Goal: Transaction & Acquisition: Purchase product/service

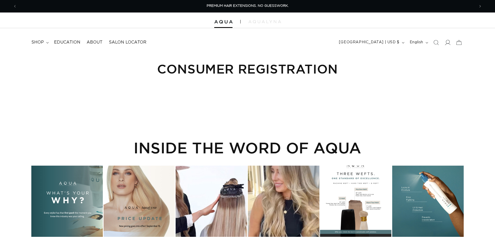
drag, startPoint x: 0, startPoint y: 0, endPoint x: 445, endPoint y: 44, distance: 447.2
click at [445, 44] on icon at bounding box center [447, 42] width 5 height 5
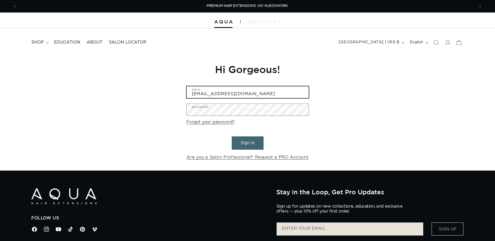
drag, startPoint x: 238, startPoint y: 93, endPoint x: 171, endPoint y: 94, distance: 67.3
click at [171, 94] on div "Reset your password We will send you an email to reset your password Email Subm…" at bounding box center [247, 111] width 495 height 117
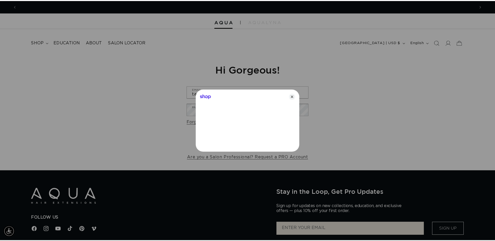
scroll to position [0, 462]
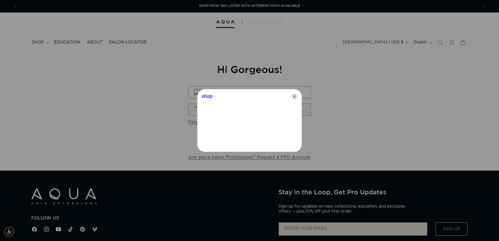
click at [294, 97] on icon "Close" at bounding box center [294, 96] width 6 height 6
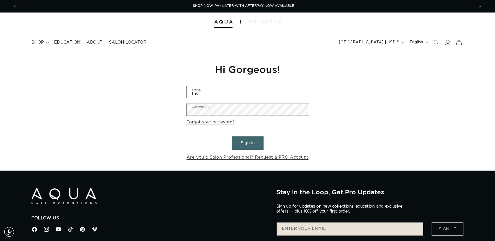
scroll to position [0, 458]
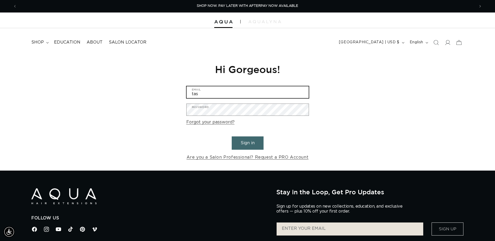
click at [290, 97] on input "tas" at bounding box center [248, 92] width 122 height 12
type input "tasiareneehatch@gmail.com"
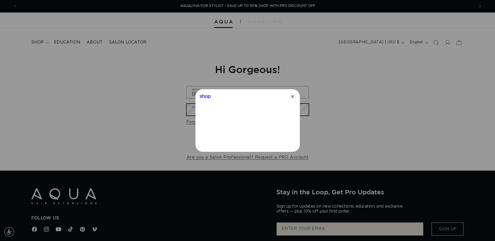
scroll to position [0, 924]
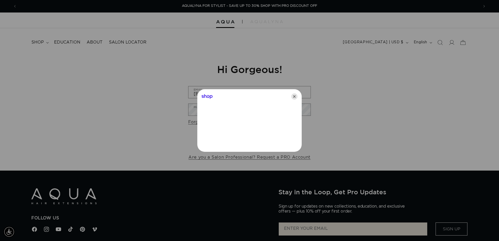
click at [297, 95] on icon "Close" at bounding box center [294, 96] width 6 height 6
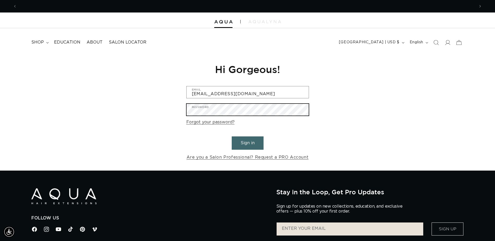
scroll to position [0, 0]
click at [169, 112] on div "Reset your password We will send you an email to reset your password Email Subm…" at bounding box center [247, 111] width 495 height 117
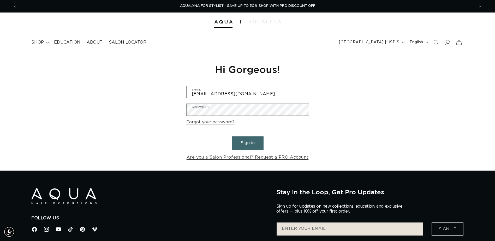
click at [171, 106] on div "Reset your password We will send you an email to reset your password Email Subm…" at bounding box center [247, 111] width 495 height 117
click at [241, 144] on button "Sign in" at bounding box center [248, 142] width 32 height 13
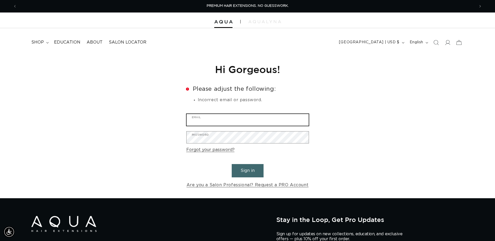
type input "heavensent2989@yahoo.com"
drag, startPoint x: 258, startPoint y: 121, endPoint x: 173, endPoint y: 131, distance: 86.2
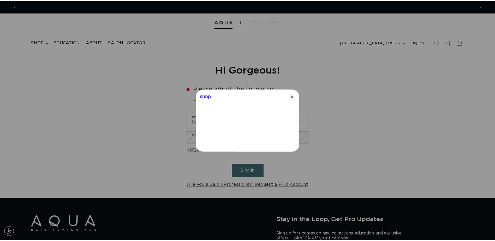
scroll to position [0, 462]
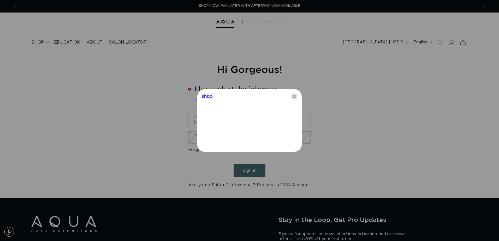
click at [292, 97] on icon "Close" at bounding box center [294, 96] width 6 height 6
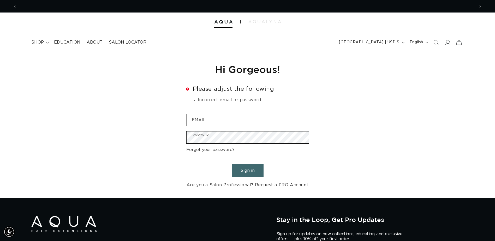
scroll to position [0, 916]
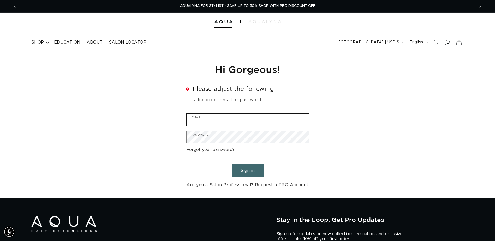
click at [223, 121] on input "Email" at bounding box center [248, 120] width 122 height 12
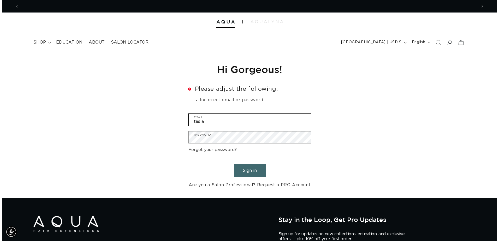
scroll to position [0, 0]
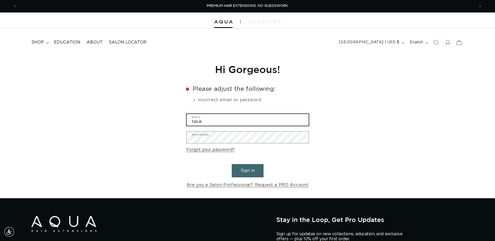
type input "tasiareneehatch@gmail.com"
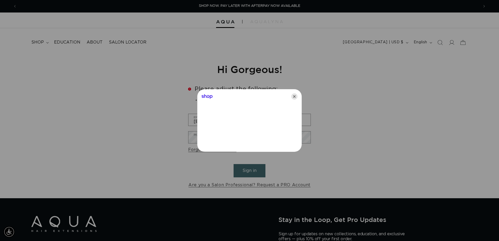
click at [295, 97] on icon "Close" at bounding box center [294, 96] width 6 height 6
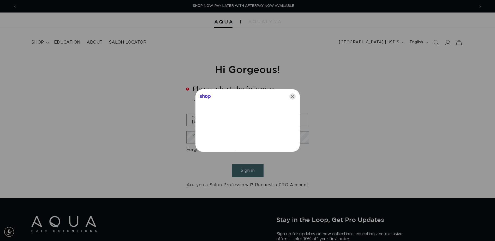
scroll to position [0, 458]
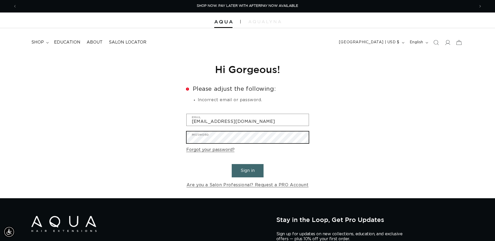
click at [175, 141] on div "Reset your password We will send you an email to reset your password Email Subm…" at bounding box center [247, 125] width 495 height 145
click at [301, 157] on form "Error Please adjust the following: Incorrect email or password. tasiareneehatch…" at bounding box center [247, 137] width 123 height 103
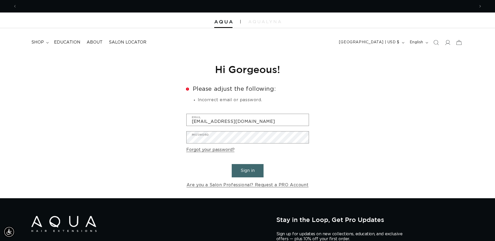
scroll to position [0, 916]
click at [249, 164] on button "Sign in" at bounding box center [248, 170] width 32 height 13
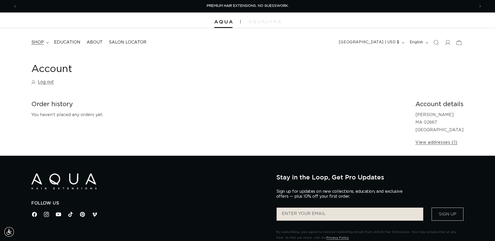
click at [42, 44] on span "shop" at bounding box center [37, 42] width 13 height 5
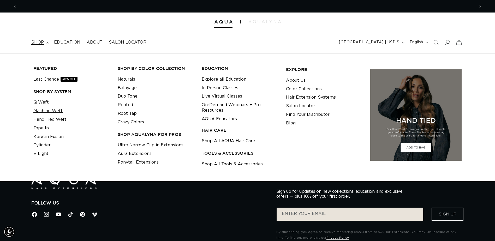
scroll to position [0, 916]
click at [46, 110] on link "Machine Weft" at bounding box center [47, 111] width 29 height 9
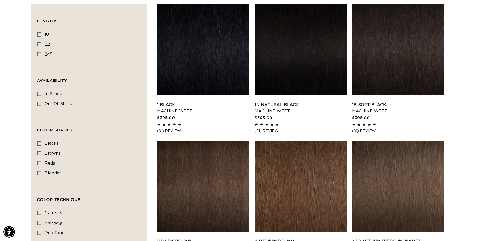
scroll to position [0, 458]
click at [41, 45] on icon at bounding box center [39, 44] width 4 height 4
click at [41, 45] on input "22" 22" (33 products)" at bounding box center [39, 44] width 4 height 4
checkbox input "true"
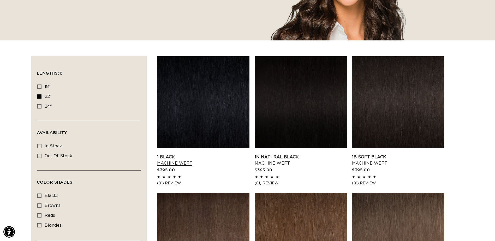
scroll to position [0, 916]
click at [181, 154] on link "1 Black Machine Weft" at bounding box center [203, 160] width 92 height 13
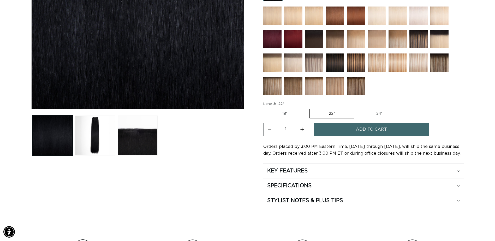
scroll to position [130, 0]
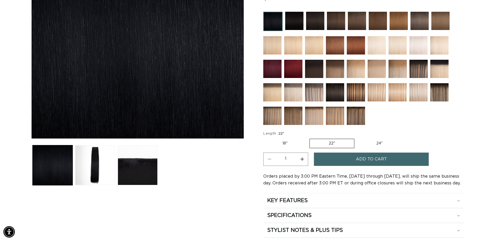
drag, startPoint x: 323, startPoint y: 143, endPoint x: 316, endPoint y: 137, distance: 8.7
click at [323, 142] on label "22" Variant sold out or unavailable" at bounding box center [331, 143] width 45 height 9
click at [309, 138] on input "22" Variant sold out or unavailable" at bounding box center [309, 138] width 0 height 0
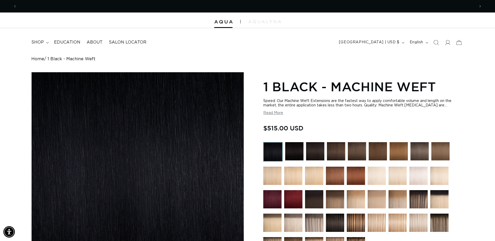
scroll to position [0, 458]
click at [446, 43] on icon at bounding box center [447, 42] width 5 height 5
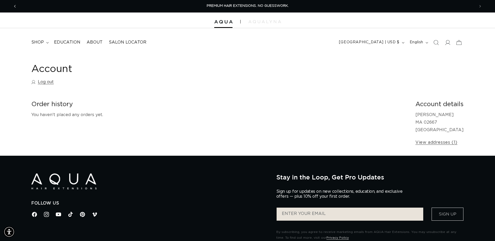
click at [14, 5] on icon "Previous announcement" at bounding box center [15, 6] width 2 height 6
click at [16, 6] on span "Previous announcement" at bounding box center [14, 6] width 5 height 5
click at [229, 19] on div at bounding box center [247, 21] width 495 height 16
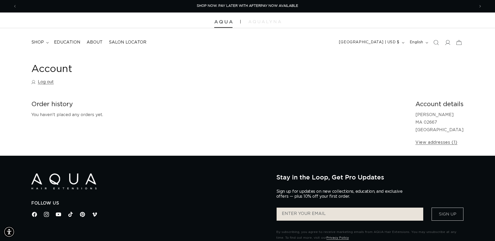
click at [226, 22] on img at bounding box center [223, 22] width 18 height 4
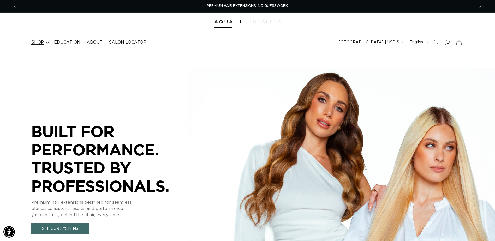
click at [46, 41] on summary "shop" at bounding box center [39, 43] width 23 height 12
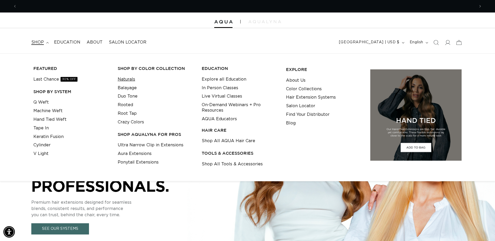
scroll to position [0, 458]
click at [52, 109] on link "Machine Weft" at bounding box center [47, 111] width 29 height 9
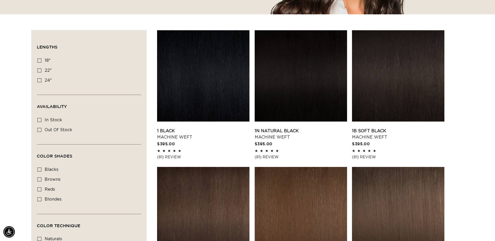
scroll to position [0, 916]
click at [39, 71] on icon at bounding box center [39, 70] width 4 height 4
click at [39, 71] on input "22" 22" (33 products)" at bounding box center [39, 70] width 4 height 4
checkbox input "true"
click at [176, 128] on link "1 Black Machine Weft" at bounding box center [203, 134] width 92 height 13
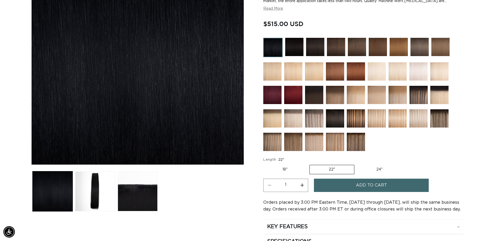
click at [285, 170] on label "18" Variant sold out or unavailable" at bounding box center [284, 169] width 43 height 9
click at [265, 164] on input "18" Variant sold out or unavailable" at bounding box center [265, 164] width 0 height 0
radio input "true"
click at [337, 168] on label "22" Variant sold out or unavailable" at bounding box center [332, 169] width 44 height 9
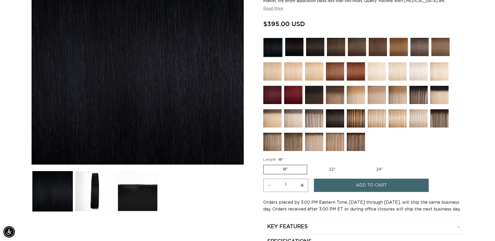
click at [310, 164] on input "22" Variant sold out or unavailable" at bounding box center [310, 164] width 0 height 0
radio input "true"
click at [329, 170] on label "22" Variant sold out or unavailable" at bounding box center [331, 169] width 45 height 9
click at [309, 164] on input "22" Variant sold out or unavailable" at bounding box center [309, 164] width 0 height 0
